Goal: Task Accomplishment & Management: Use online tool/utility

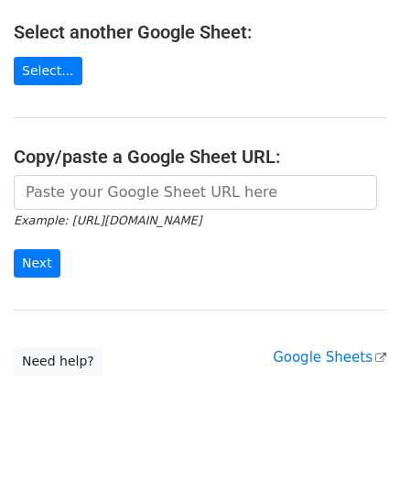
scroll to position [315, 0]
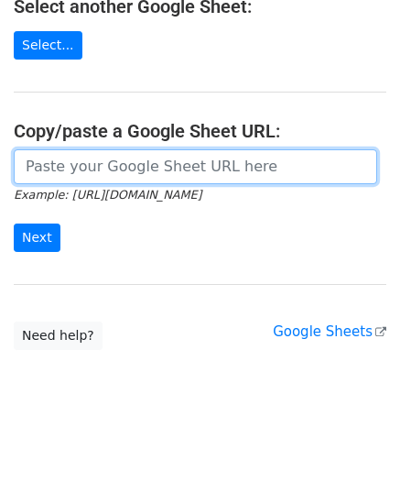
click at [82, 171] on input "url" at bounding box center [196, 166] width 364 height 35
paste input "https://docs.google.com/spreadsheets/d/1f8jGKBHFOhPrCSEgCDi-cI0GH-QGzWiUKFN3NeC…"
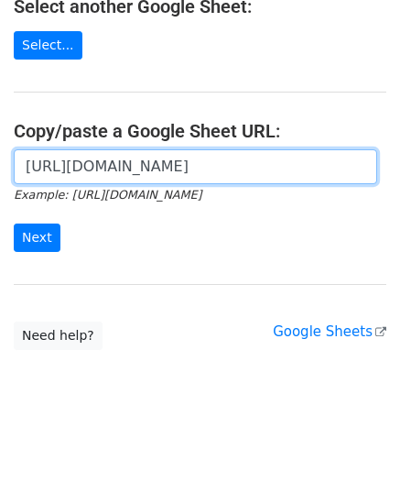
scroll to position [0, 411]
type input "https://docs.google.com/spreadsheets/d/1f8jGKBHFOhPrCSEgCDi-cI0GH-QGzWiUKFN3NeC…"
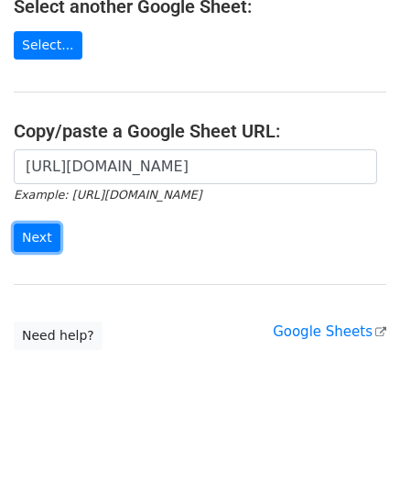
scroll to position [0, 0]
click at [43, 240] on input "Next" at bounding box center [37, 238] width 47 height 28
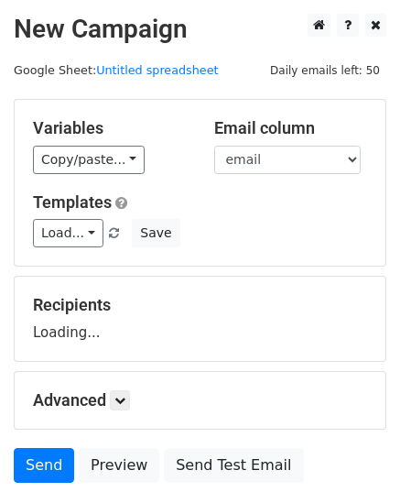
scroll to position [143, 0]
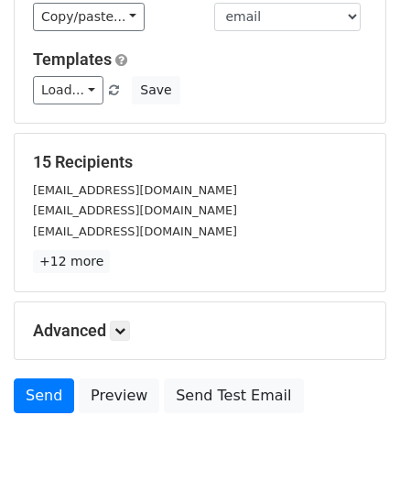
click at [111, 248] on div "15 Recipients info@centreforsleep.com media@centreforsleep.com sdurnford@centre…" at bounding box center [200, 212] width 334 height 121
click at [126, 321] on link at bounding box center [120, 331] width 20 height 20
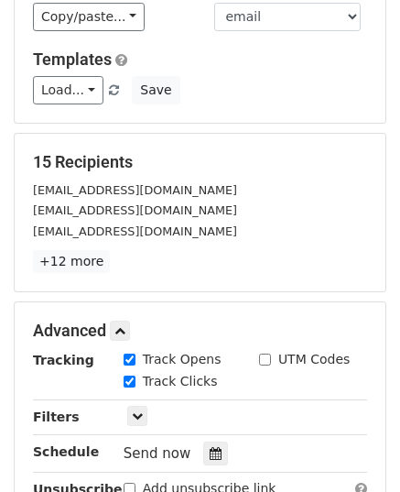
click at [210, 455] on icon at bounding box center [216, 453] width 12 height 13
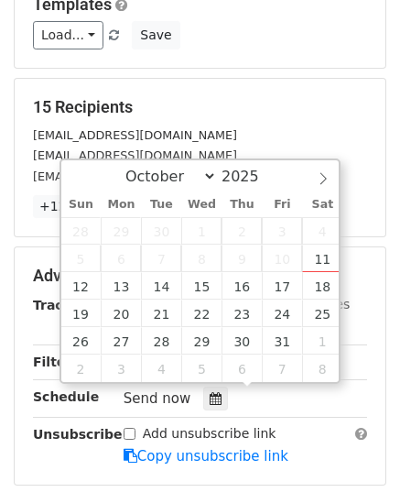
scroll to position [235, 0]
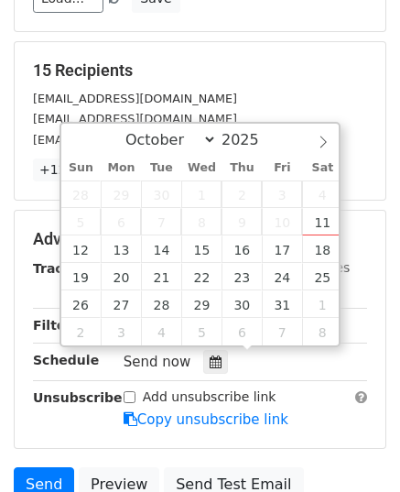
type input "2025-10-13 12:00"
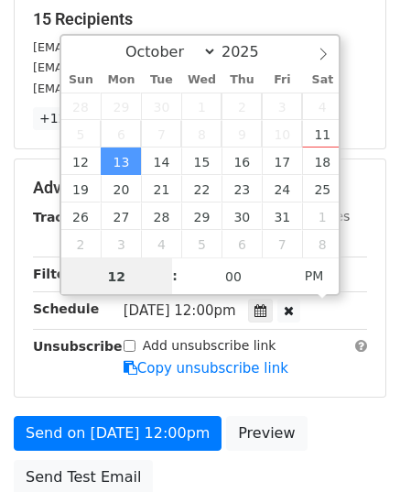
scroll to position [326, 0]
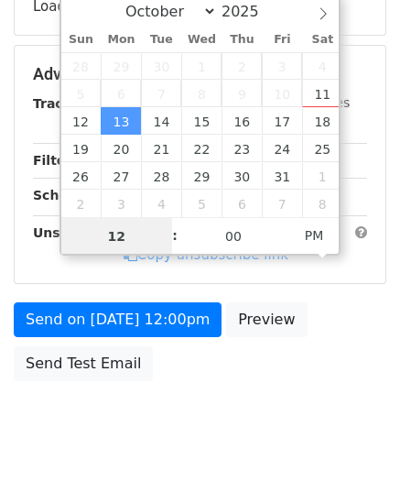
type input "9"
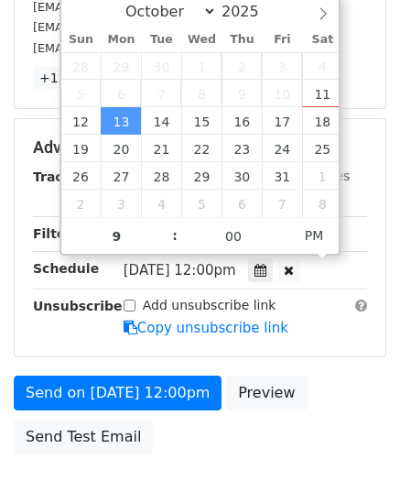
type input "2025-10-13 21:00"
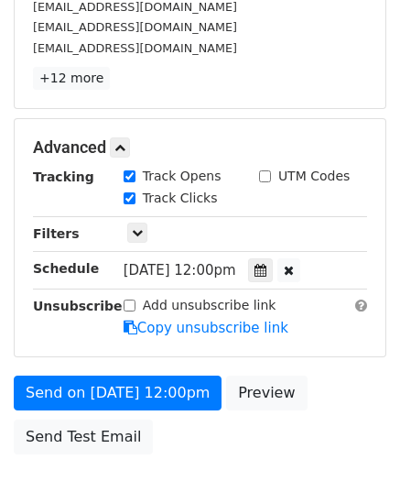
click at [268, 307] on div "Add unsubscribe link Copy unsubscribe link" at bounding box center [245, 317] width 271 height 42
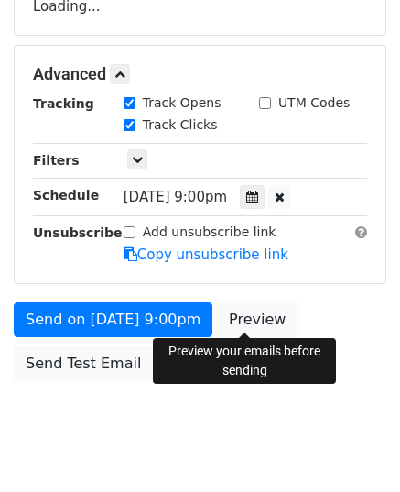
click at [252, 322] on link "Preview" at bounding box center [257, 319] width 81 height 35
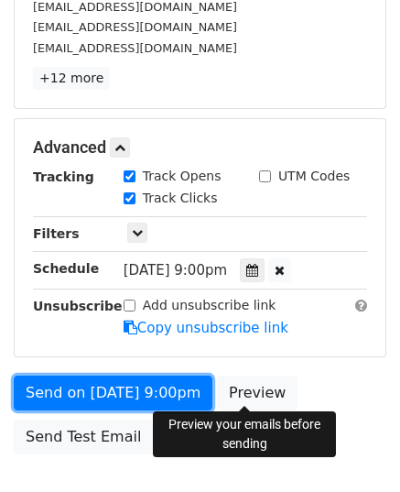
click at [93, 379] on link "Send on Oct 13 at 9:00pm" at bounding box center [113, 393] width 199 height 35
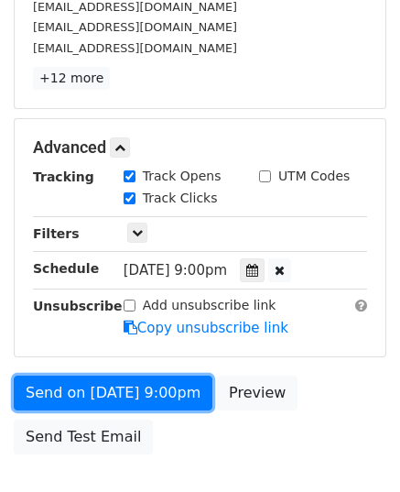
click at [41, 399] on link "Send on Oct 13 at 9:00pm" at bounding box center [113, 393] width 199 height 35
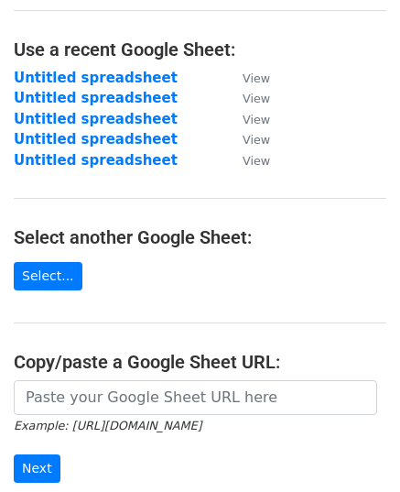
scroll to position [183, 0]
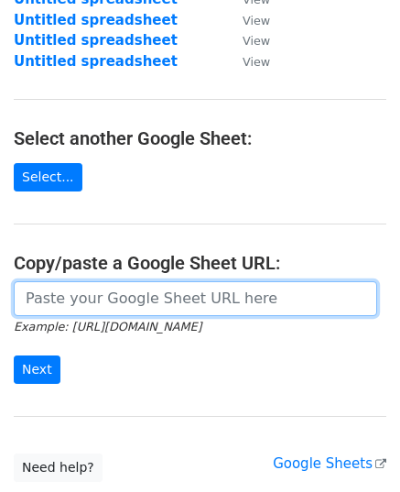
click at [125, 305] on input "url" at bounding box center [196, 298] width 364 height 35
paste input "https://docs.google.com/spreadsheets/d/1bkK3lYZUfISZoDajxIdfwGlkC5dO6hiSAlfnalb…"
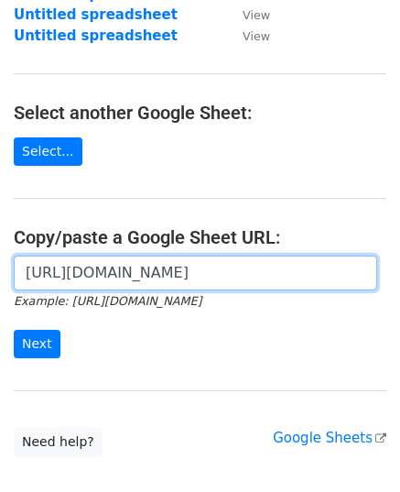
scroll to position [275, 0]
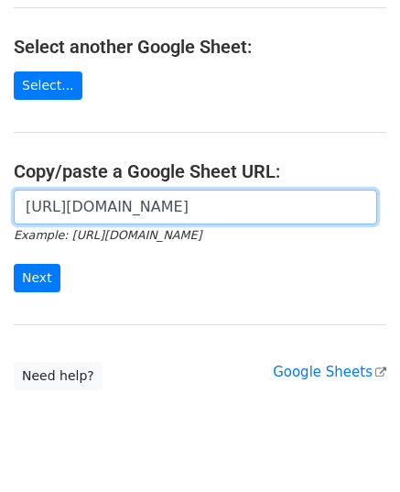
type input "https://docs.google.com/spreadsheets/d/1bkK3lYZUfISZoDajxIdfwGlkC5dO6hiSAlfnalb…"
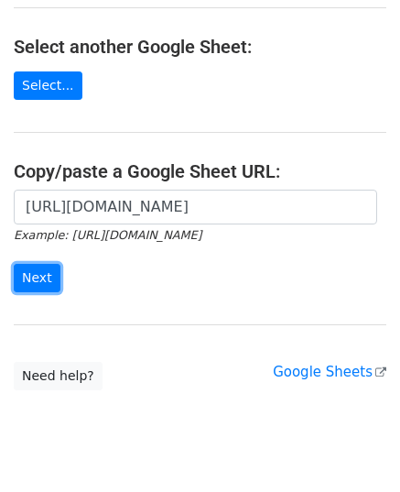
scroll to position [0, 0]
click at [37, 286] on input "Next" at bounding box center [37, 278] width 47 height 28
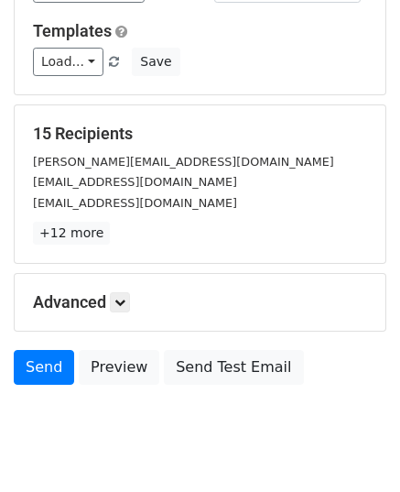
scroll to position [216, 0]
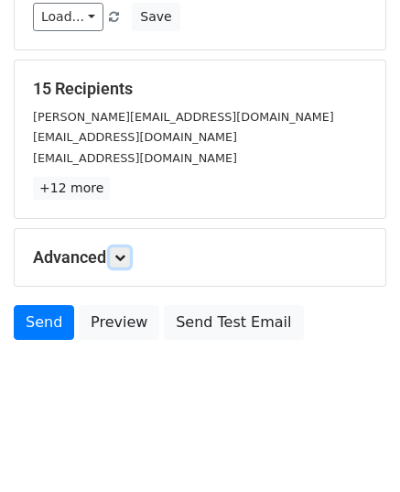
click at [115, 262] on link at bounding box center [120, 257] width 20 height 20
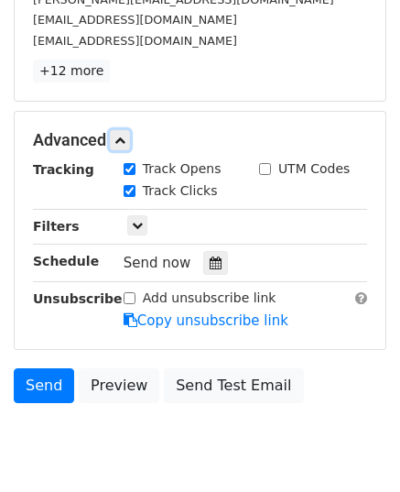
scroll to position [395, 0]
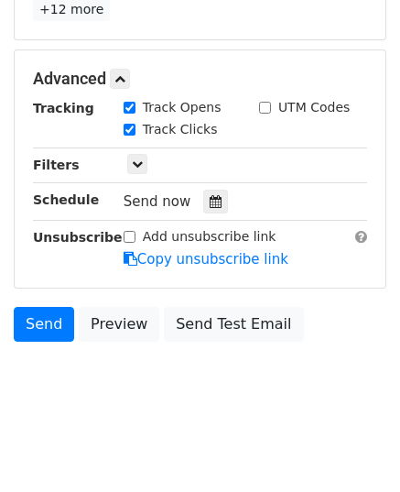
click at [207, 210] on div "Tracking Track Opens UTM Codes Track Clicks Filters Only include spreadsheet ro…" at bounding box center [200, 183] width 334 height 171
drag, startPoint x: 195, startPoint y: 203, endPoint x: 214, endPoint y: 197, distance: 20.3
click at [203, 203] on div at bounding box center [215, 202] width 25 height 24
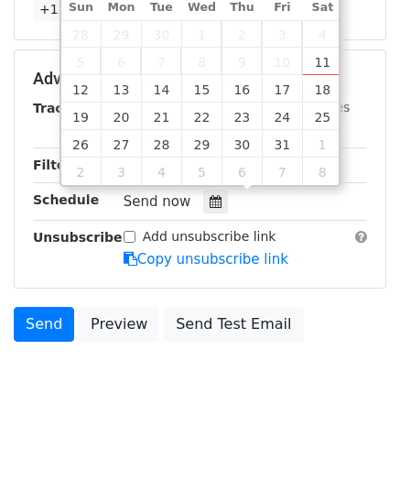
type input "2025-10-14 12:00"
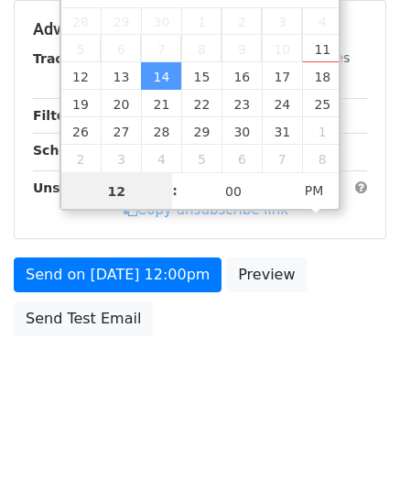
scroll to position [365, 0]
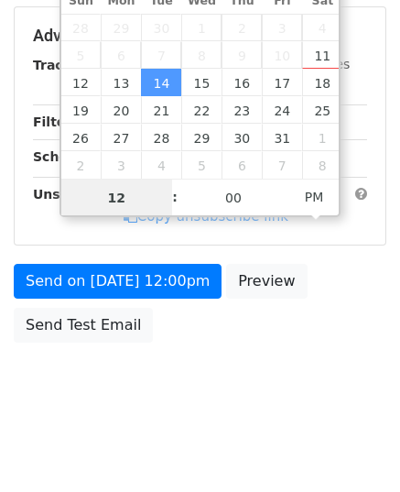
type input "9"
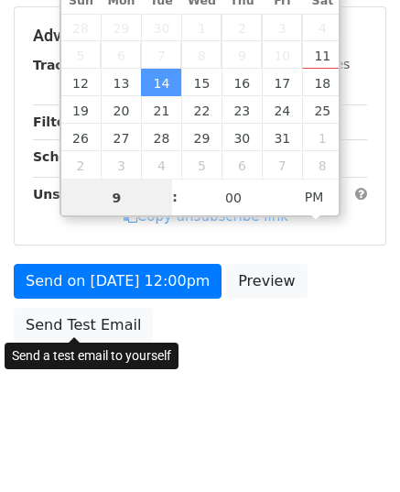
scroll to position [395, 0]
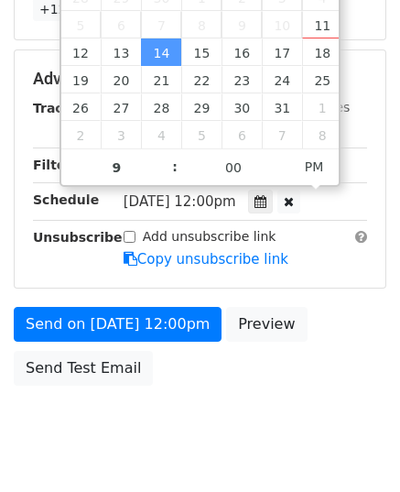
type input "2025-10-14 21:00"
click at [112, 272] on div "Advanced Tracking Track Opens UTM Codes Track Clicks Filters Only include sprea…" at bounding box center [200, 168] width 371 height 237
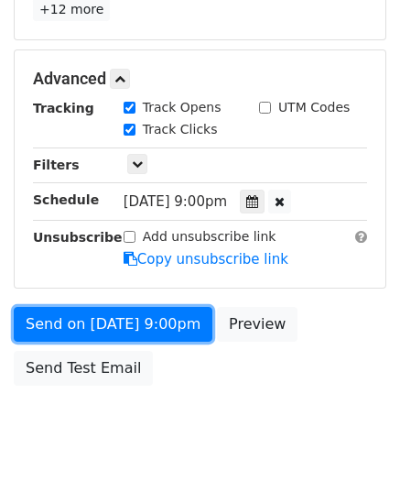
click at [112, 318] on link "Send on Oct 14 at 9:00pm" at bounding box center [113, 324] width 199 height 35
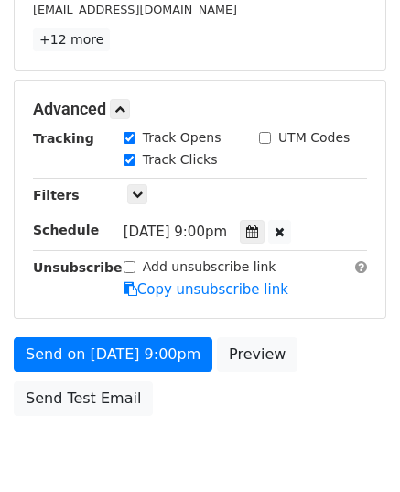
scroll to position [438, 0]
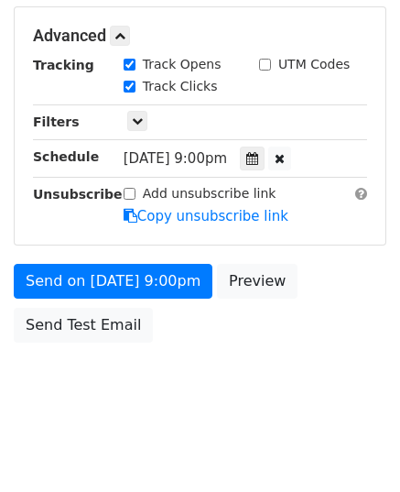
click at [109, 240] on div "Advanced Tracking Track Opens UTM Codes Track Clicks Filters Only include sprea…" at bounding box center [200, 125] width 373 height 239
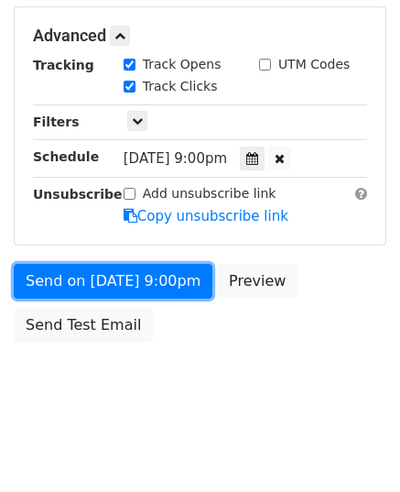
click at [75, 282] on link "Send on Oct 14 at 9:00pm" at bounding box center [113, 281] width 199 height 35
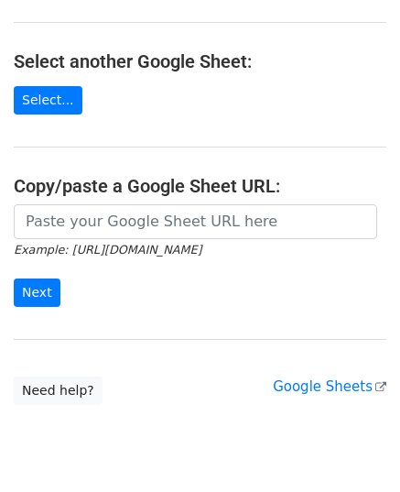
scroll to position [275, 0]
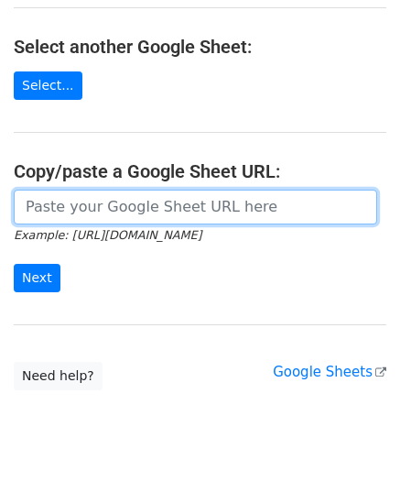
click at [88, 212] on input "url" at bounding box center [196, 207] width 364 height 35
paste input "https://docs.google.com/spreadsheets/d/1XsTUIKXsfR-5dMA2iR3FaIaSLKwrHzL7cs0wSXR…"
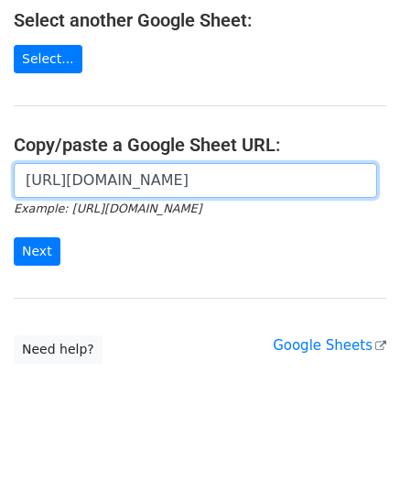
scroll to position [315, 0]
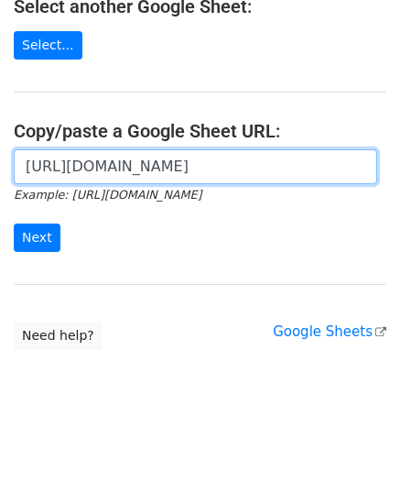
type input "https://docs.google.com/spreadsheets/d/1XsTUIKXsfR-5dMA2iR3FaIaSLKwrHzL7cs0wSXR…"
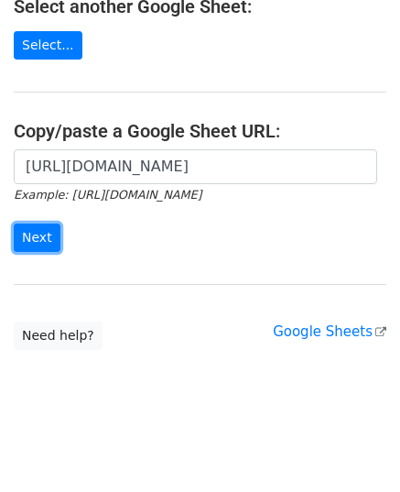
click at [53, 233] on input "Next" at bounding box center [37, 238] width 47 height 28
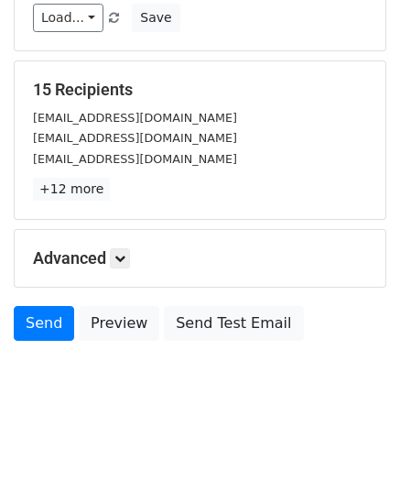
scroll to position [216, 0]
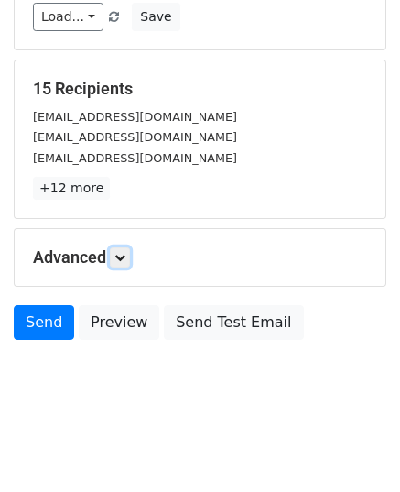
click at [126, 258] on icon at bounding box center [120, 257] width 11 height 11
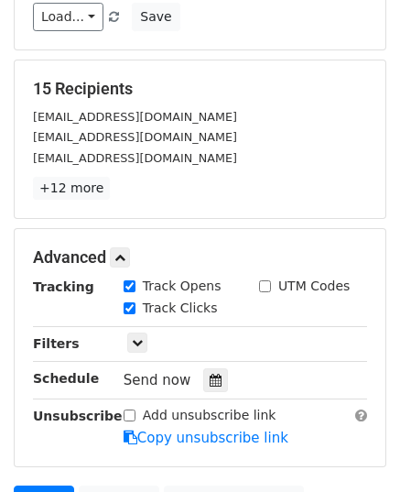
click at [210, 374] on icon at bounding box center [216, 380] width 12 height 13
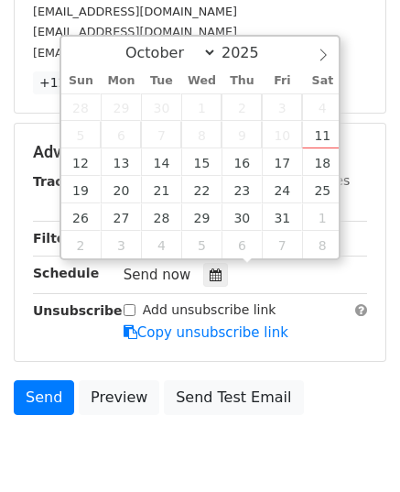
scroll to position [212, 0]
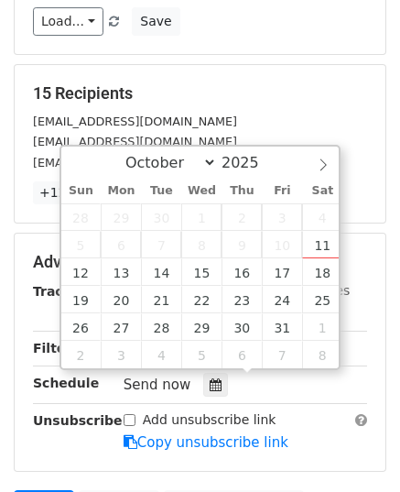
type input "[DATE] 12:00"
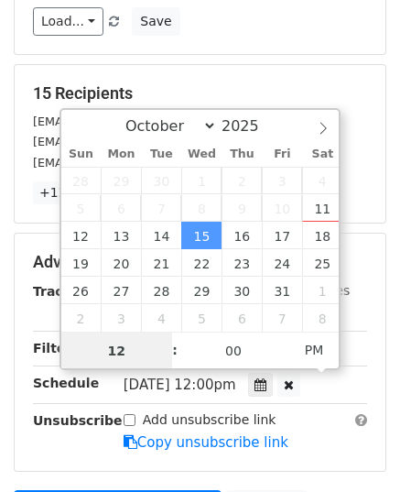
type input "9"
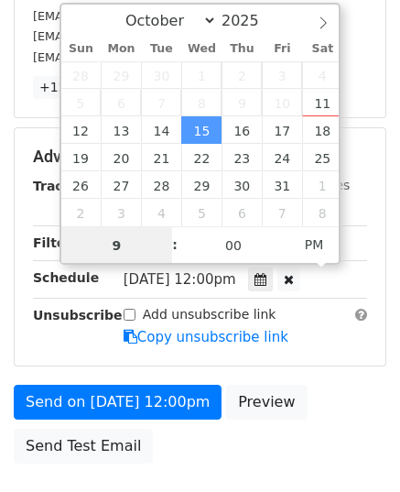
scroll to position [438, 0]
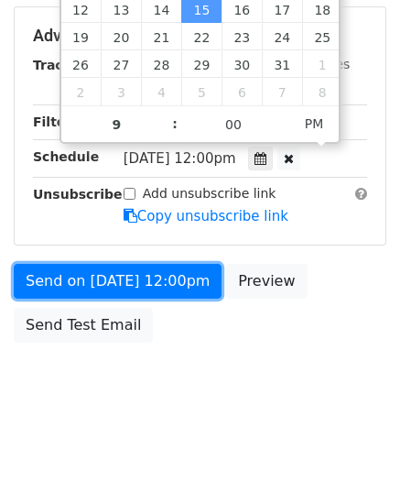
type input "[DATE] 21:00"
click at [129, 275] on link "Send on [DATE] 12:00pm" at bounding box center [118, 281] width 208 height 35
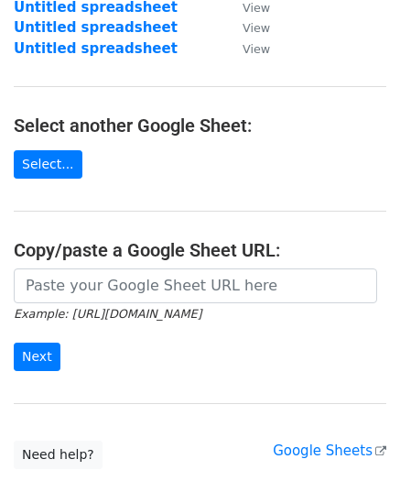
scroll to position [315, 0]
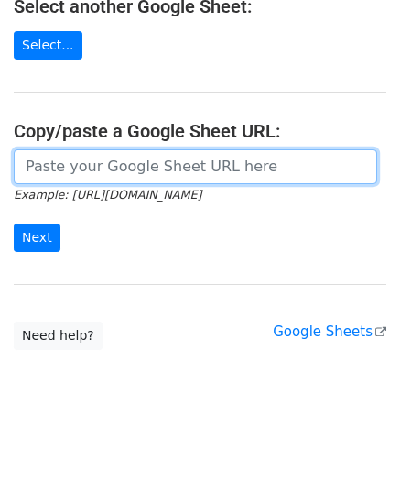
click at [106, 168] on input "url" at bounding box center [196, 166] width 364 height 35
paste input "[URL][DOMAIN_NAME]"
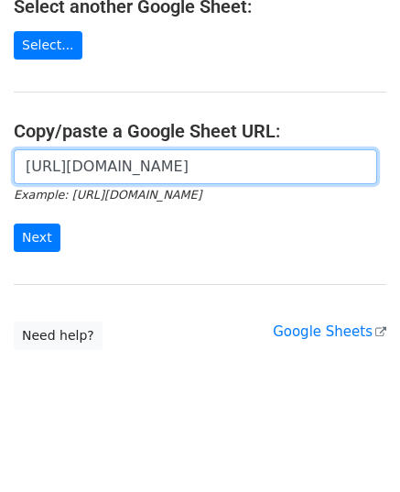
scroll to position [0, 393]
type input "https://docs.google.com/spreadsheets/d/1ZEWdSItQiaIjwuuJ2TGv8eUnMTXPfviJeF1P7Op…"
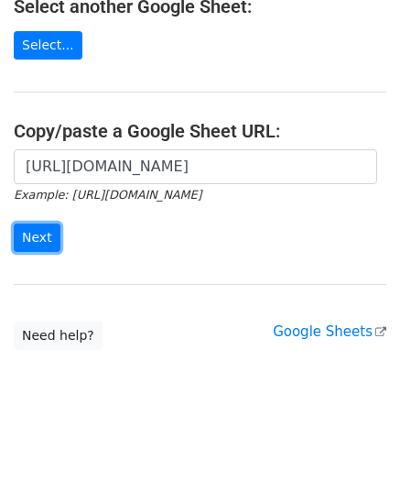
click at [37, 224] on input "Next" at bounding box center [37, 238] width 47 height 28
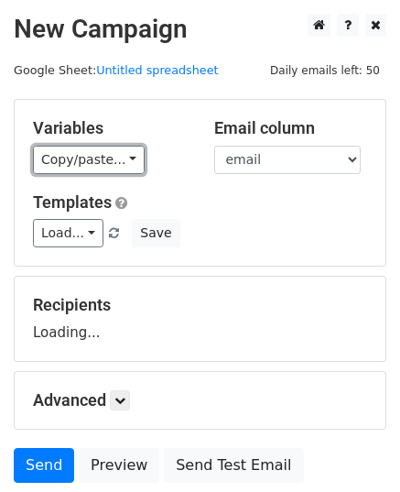
click at [111, 159] on link "Copy/paste..." at bounding box center [89, 160] width 112 height 28
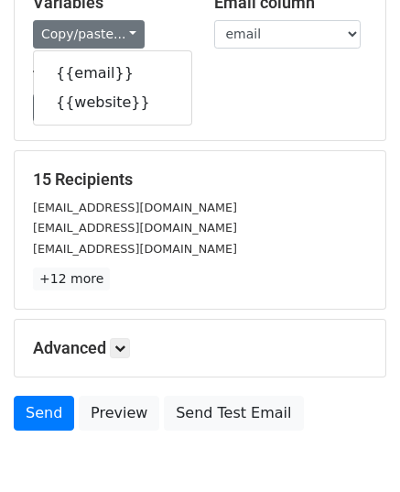
scroll to position [216, 0]
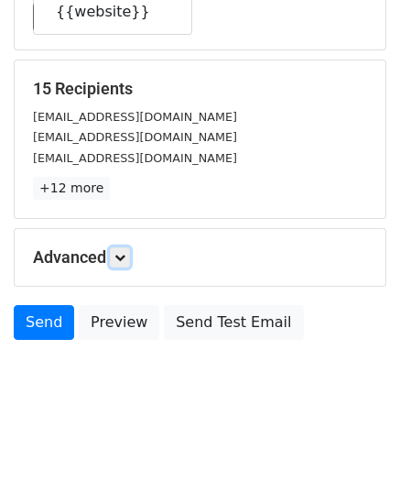
click at [126, 252] on icon at bounding box center [120, 257] width 11 height 11
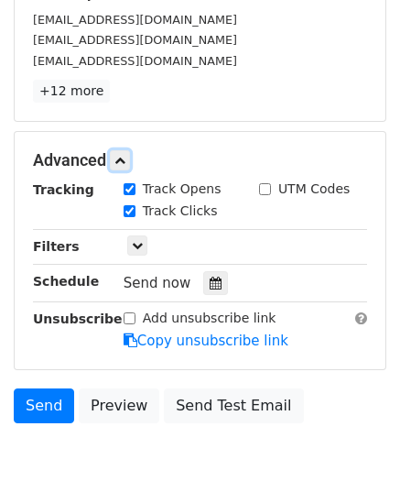
scroll to position [389, 0]
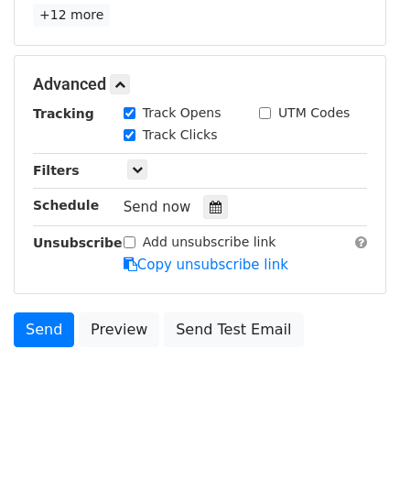
click at [216, 199] on div at bounding box center [215, 207] width 25 height 24
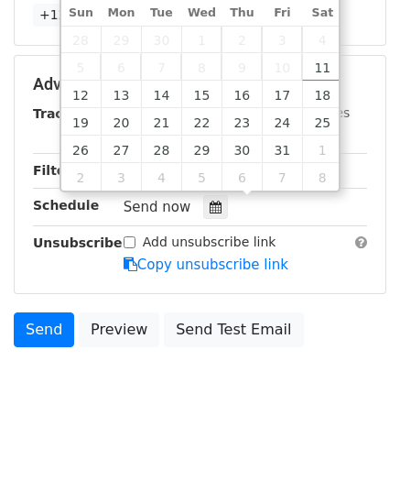
type input "[DATE] 12:00"
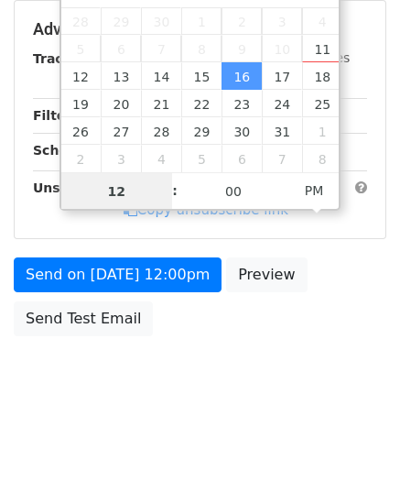
scroll to position [365, 0]
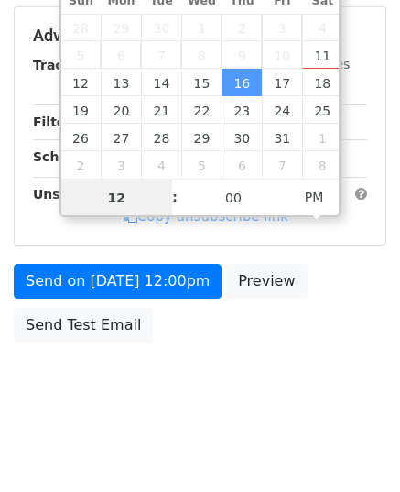
type input "9"
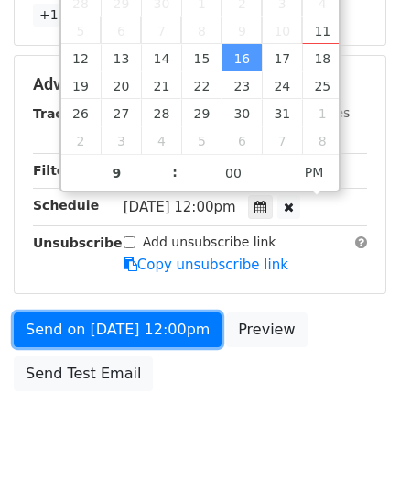
type input "[DATE] 21:00"
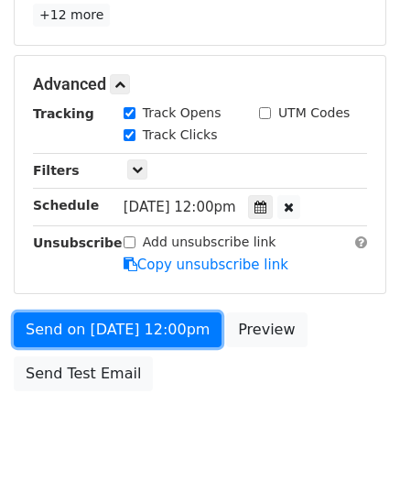
click at [76, 320] on link "Send on [DATE] 12:00pm" at bounding box center [118, 329] width 208 height 35
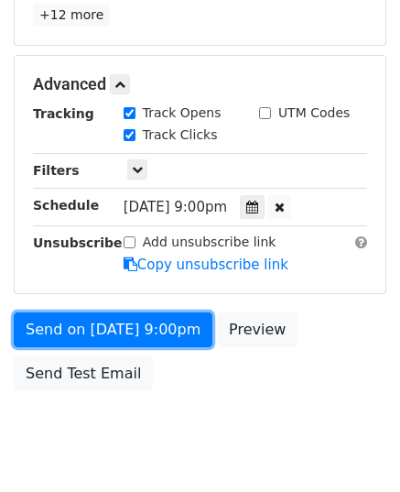
click at [76, 320] on link "Send on [DATE] 9:00pm" at bounding box center [113, 329] width 199 height 35
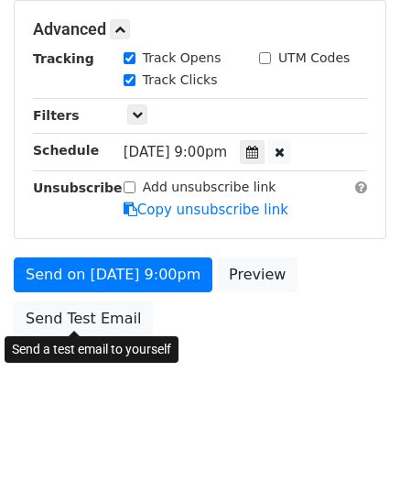
scroll to position [365, 0]
